Goal: Information Seeking & Learning: Compare options

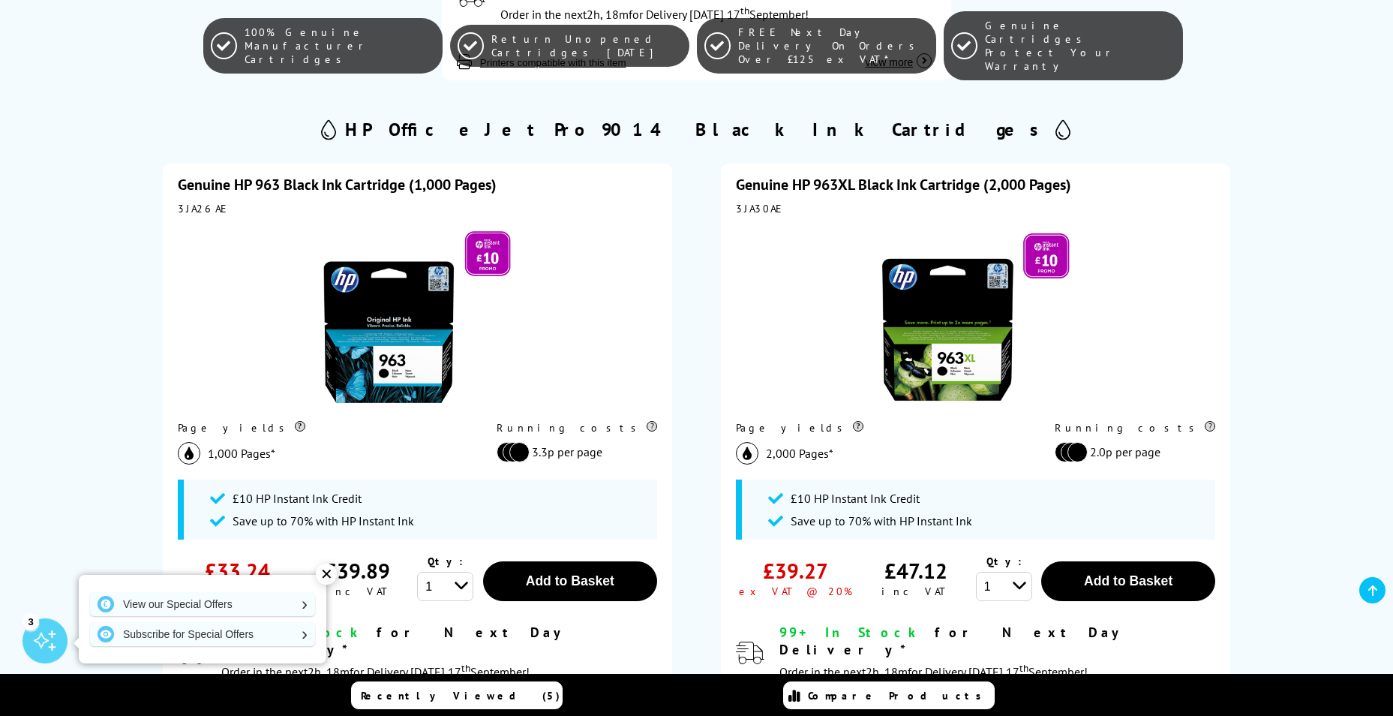
scroll to position [1726, 0]
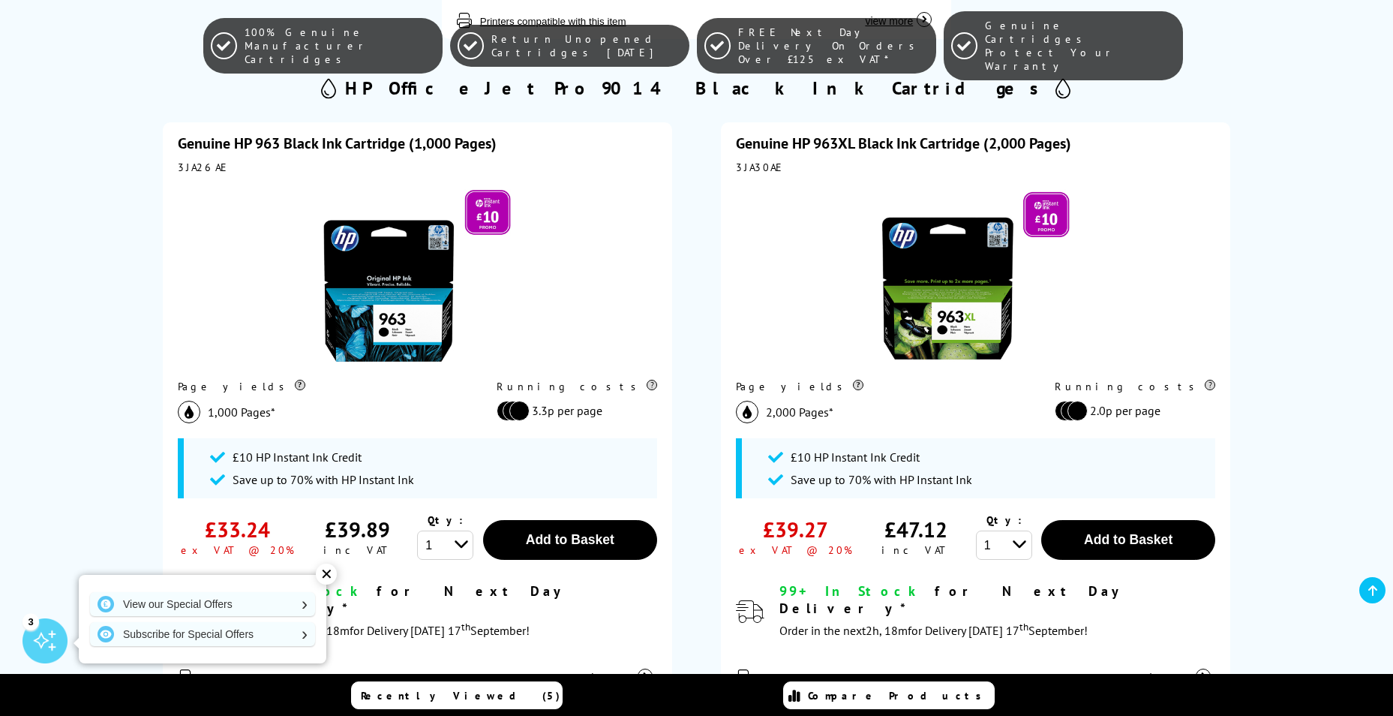
click at [201, 161] on div "3JA26AE" at bounding box center [417, 168] width 479 height 14
copy div "3JA26AE"
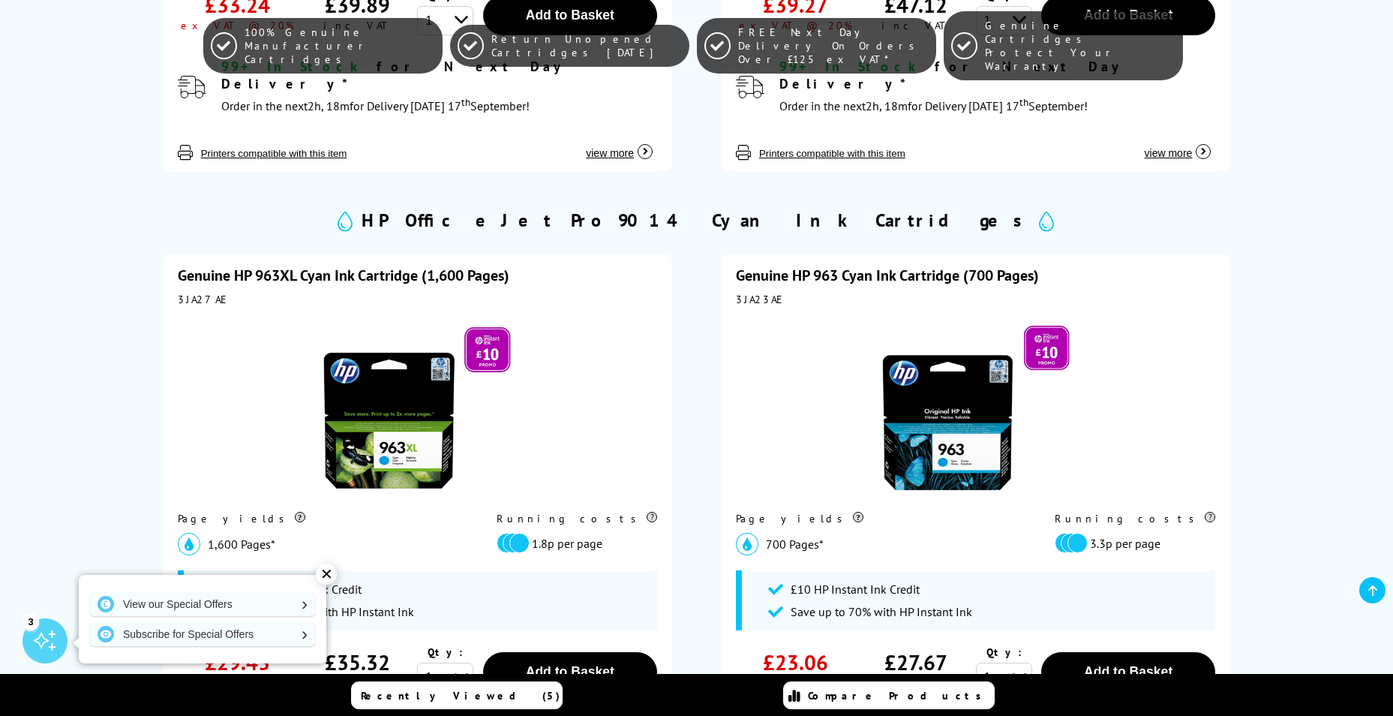
scroll to position [2251, 0]
click at [761, 292] on div "3JA23AE" at bounding box center [975, 299] width 479 height 14
copy div "3JA23AE"
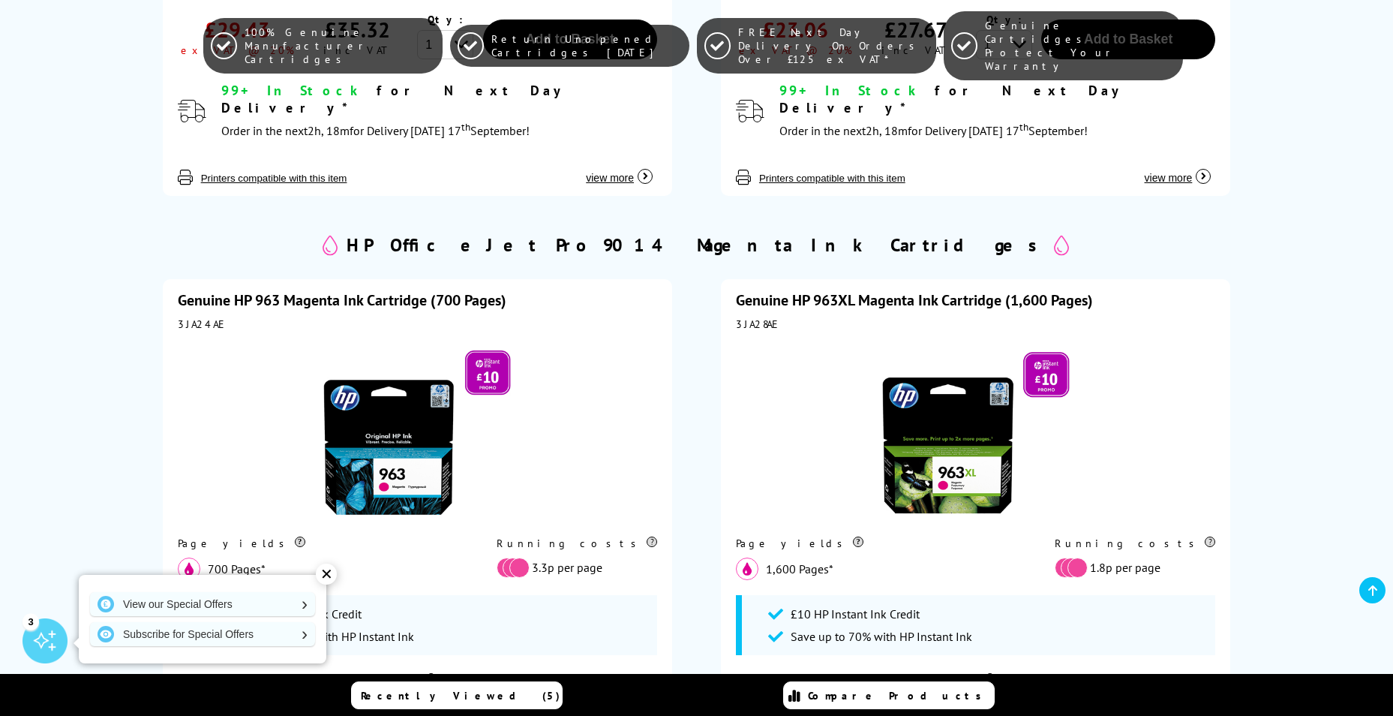
scroll to position [2926, 0]
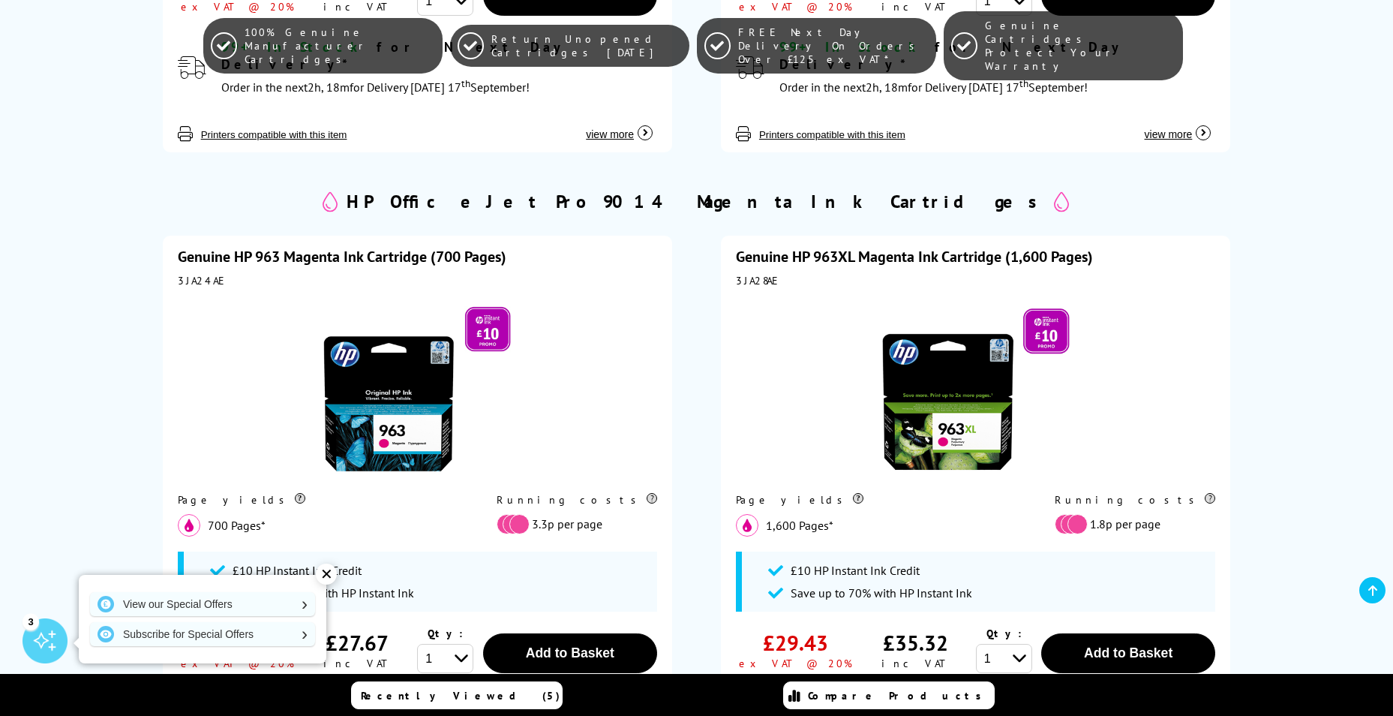
click at [194, 274] on div "3JA24AE" at bounding box center [417, 281] width 479 height 14
copy div "3JA24AE"
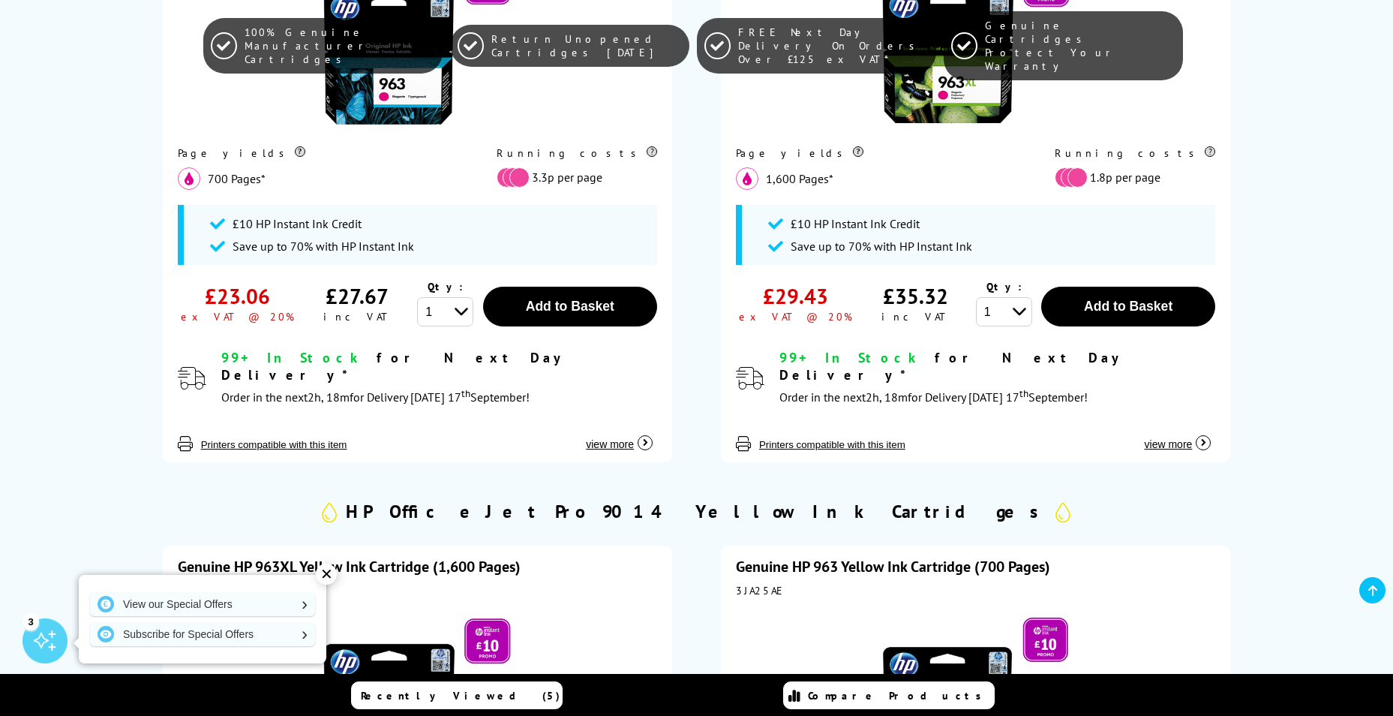
scroll to position [3301, 0]
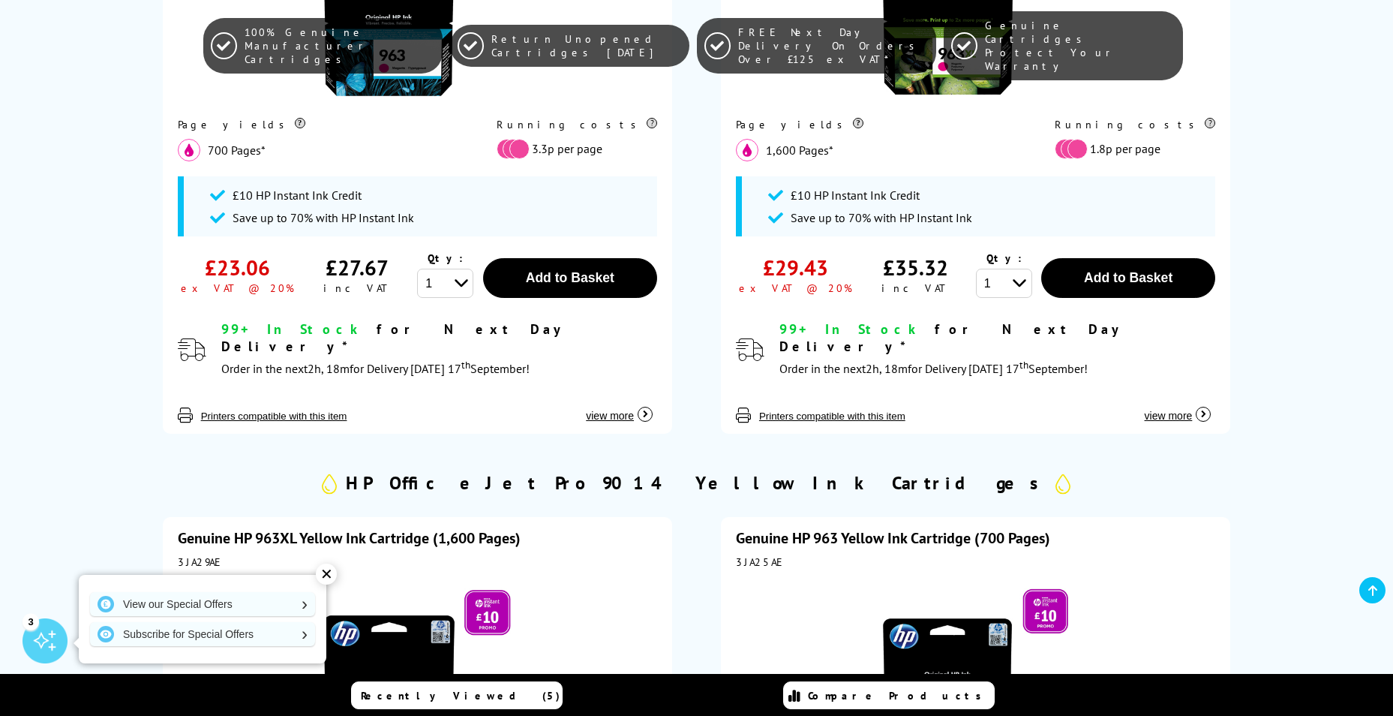
click at [756, 555] on div "3JA25AE" at bounding box center [975, 562] width 479 height 14
copy div "3JA25AE"
